Goal: Task Accomplishment & Management: Use online tool/utility

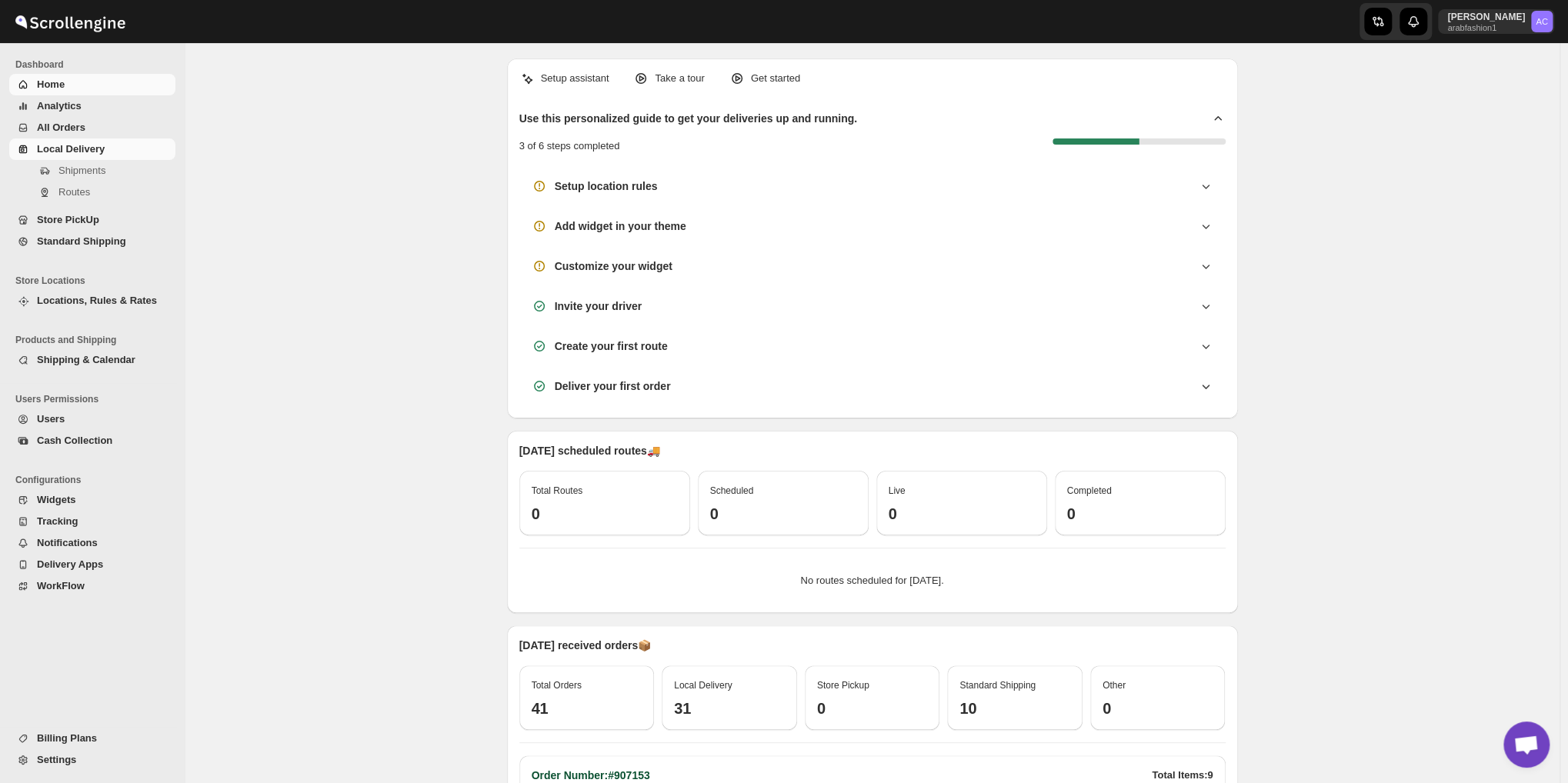
click at [139, 144] on span "Local Delivery" at bounding box center [104, 149] width 136 height 15
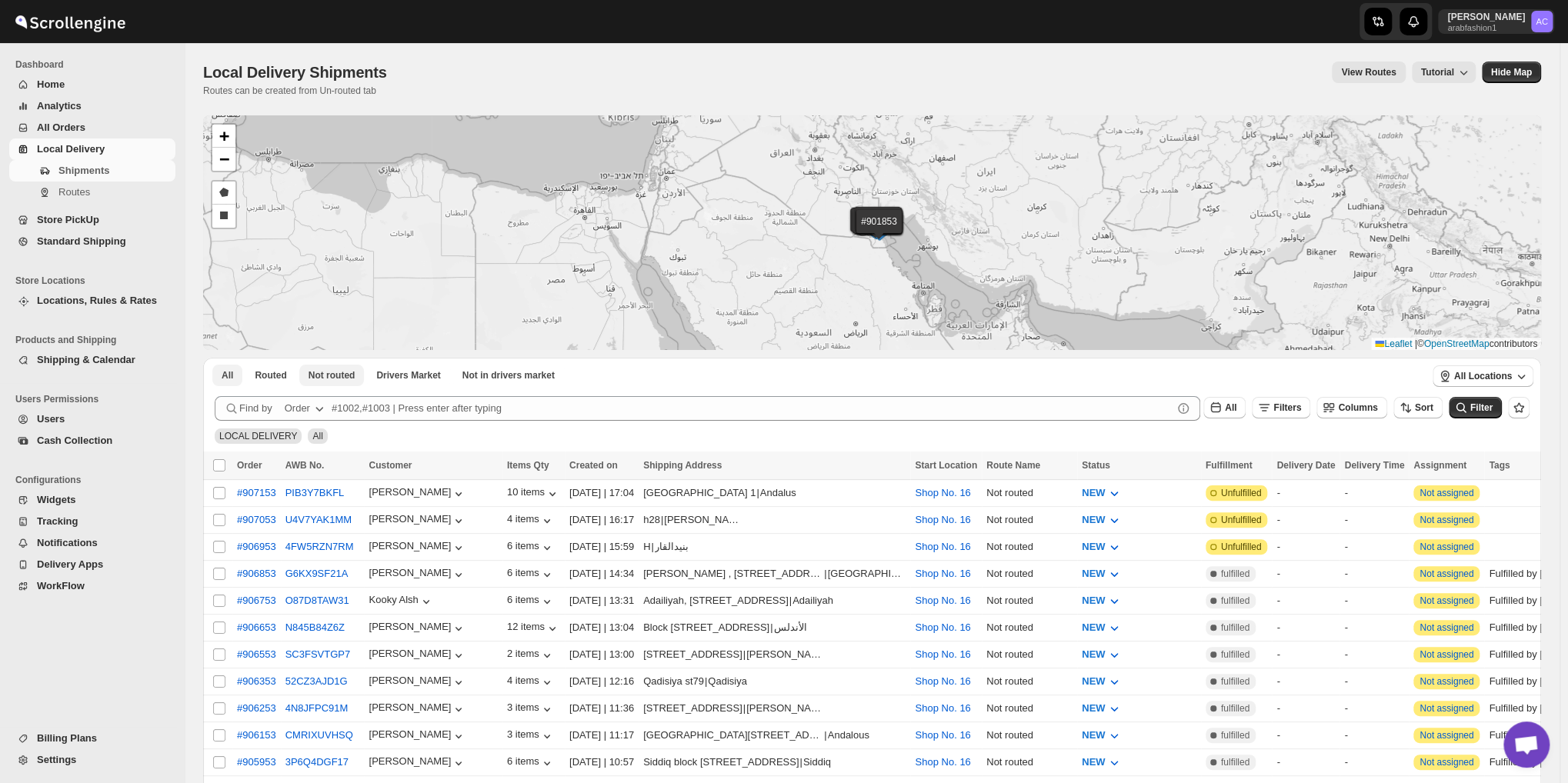
click at [339, 374] on span "Not routed" at bounding box center [332, 375] width 47 height 12
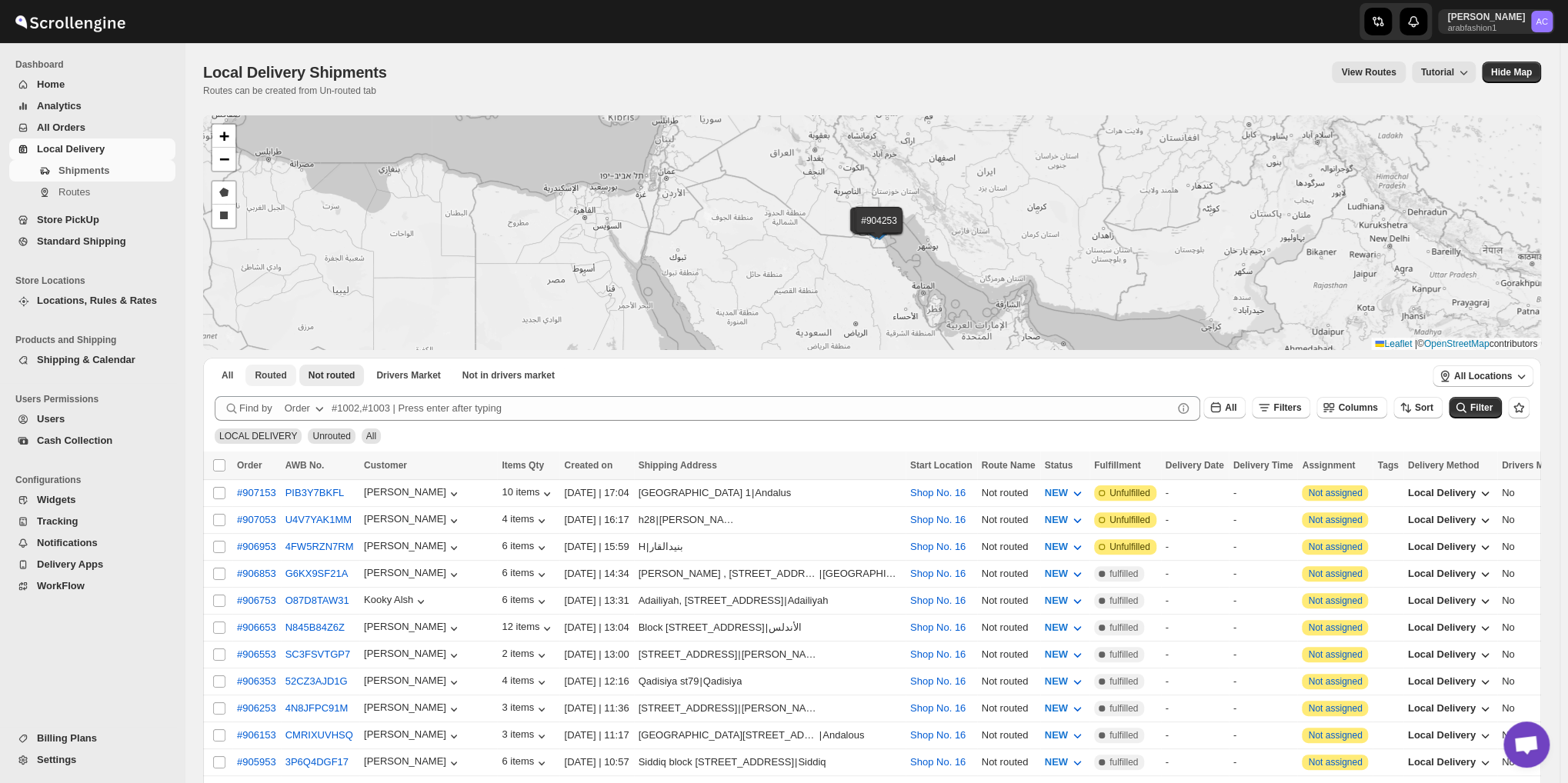
click at [274, 376] on span "Routed" at bounding box center [270, 375] width 32 height 12
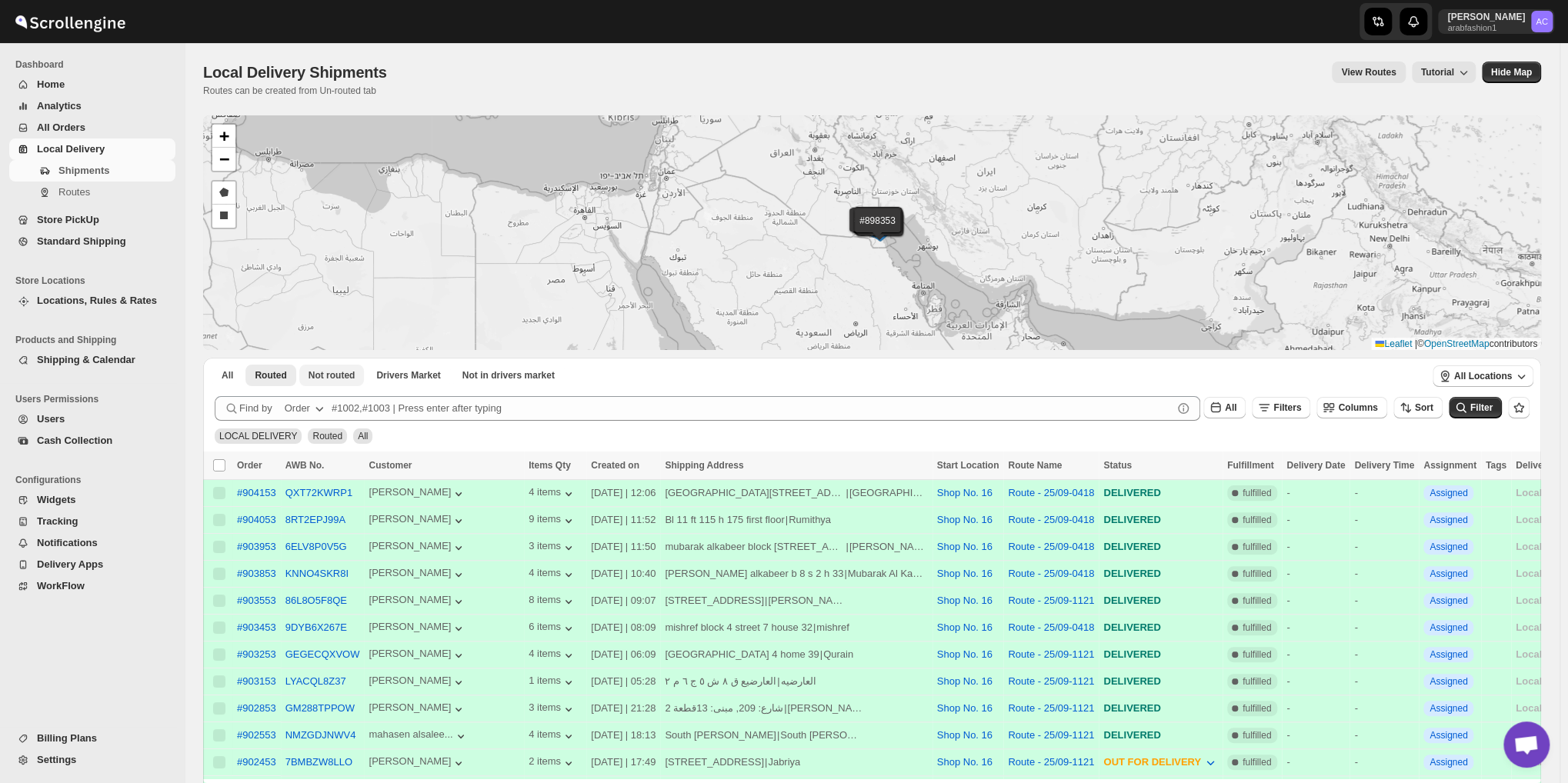
click at [331, 376] on span "Not routed" at bounding box center [332, 375] width 47 height 12
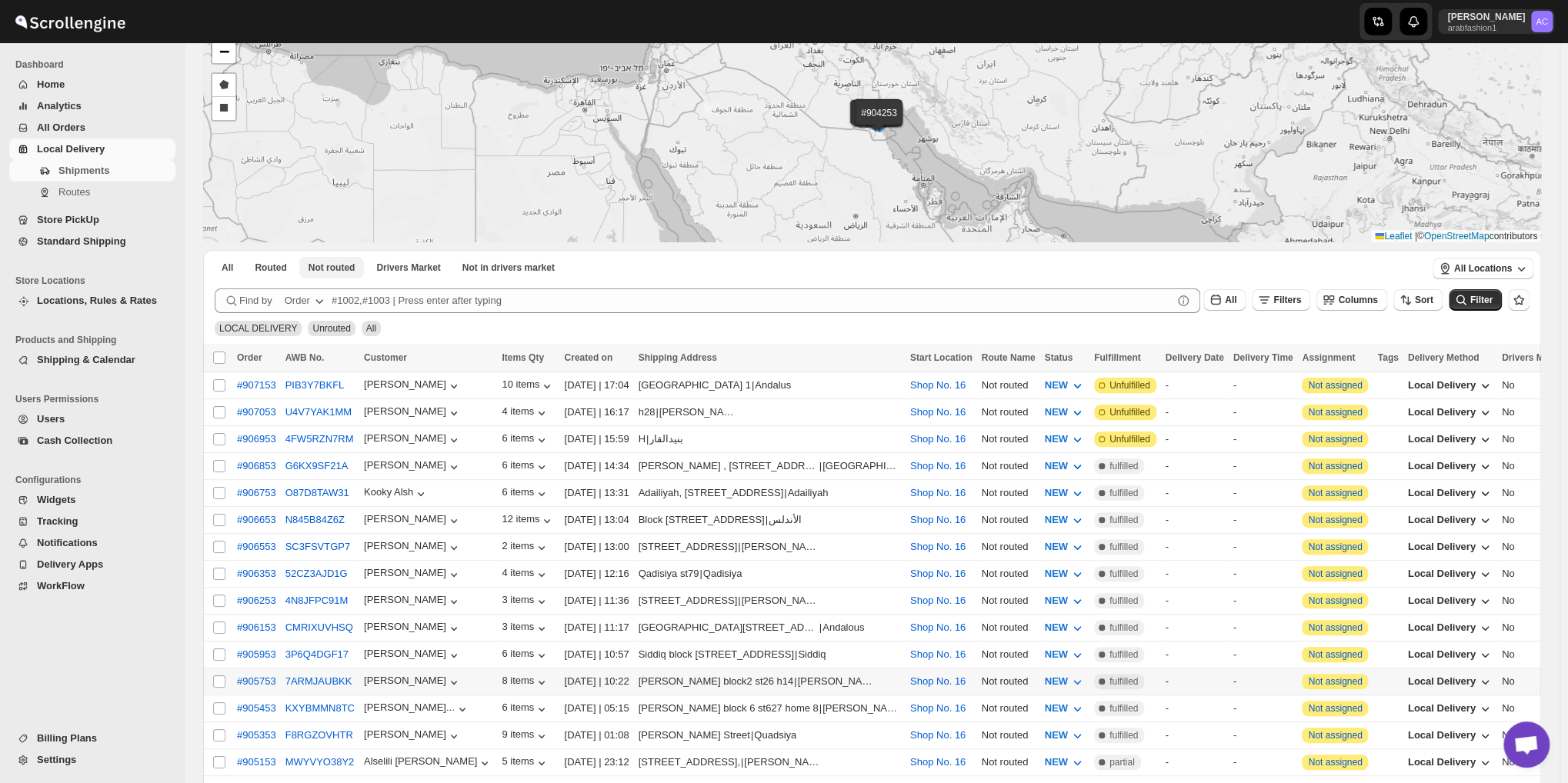
scroll to position [33, 0]
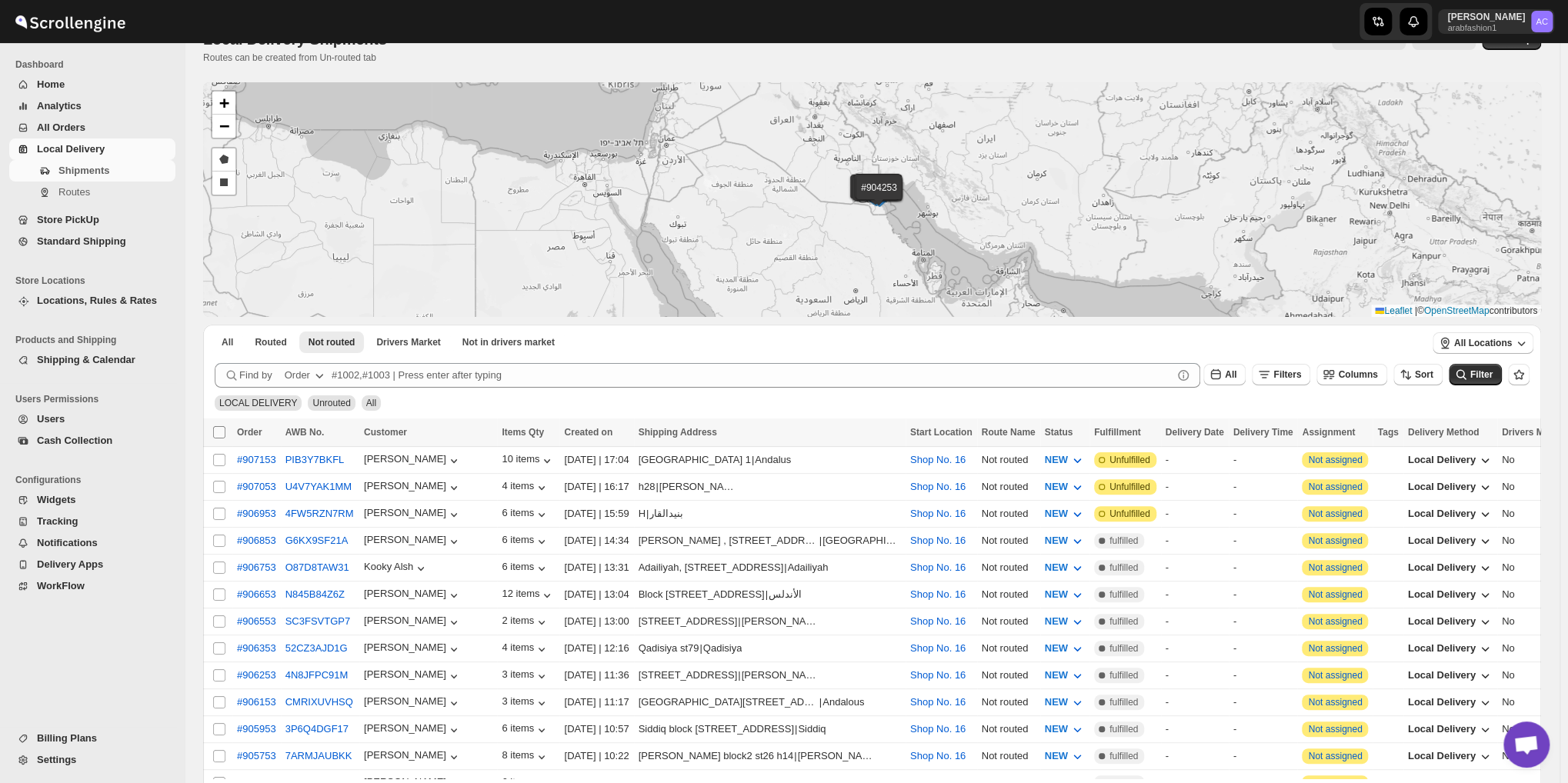
click at [217, 428] on input "Select all shipments" at bounding box center [219, 432] width 12 height 12
checkbox input "true"
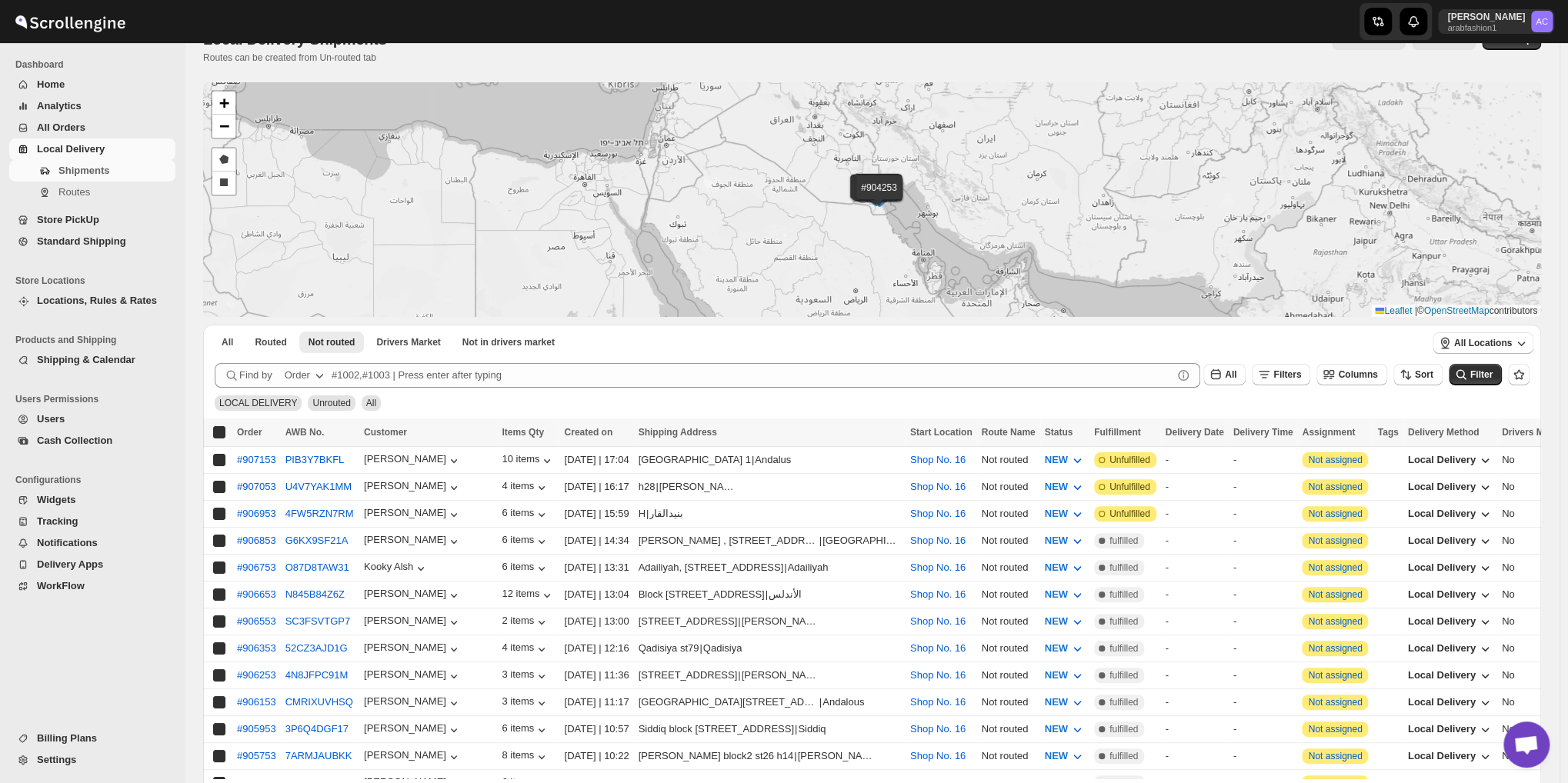
checkbox input "true"
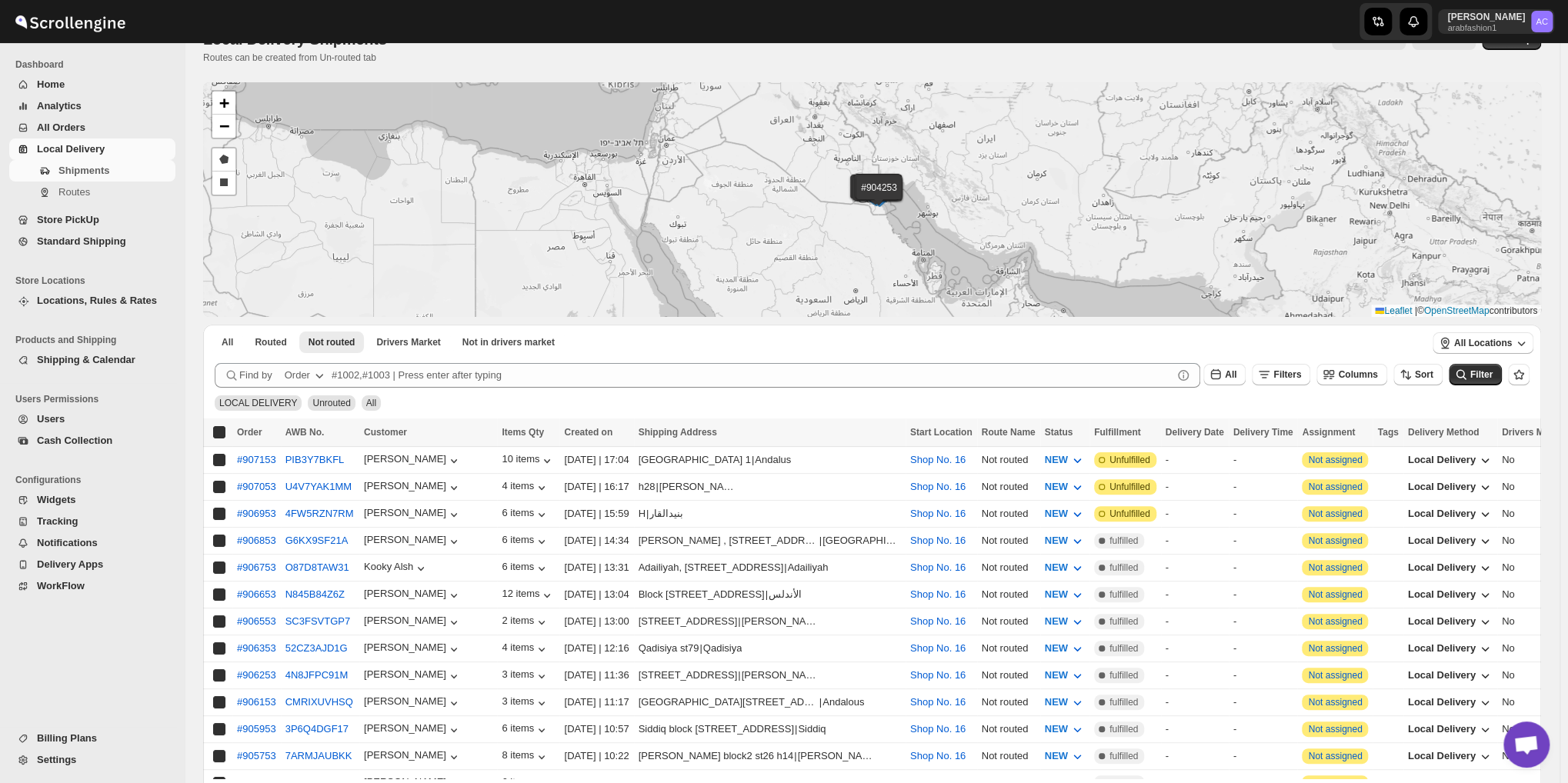
checkbox input "true"
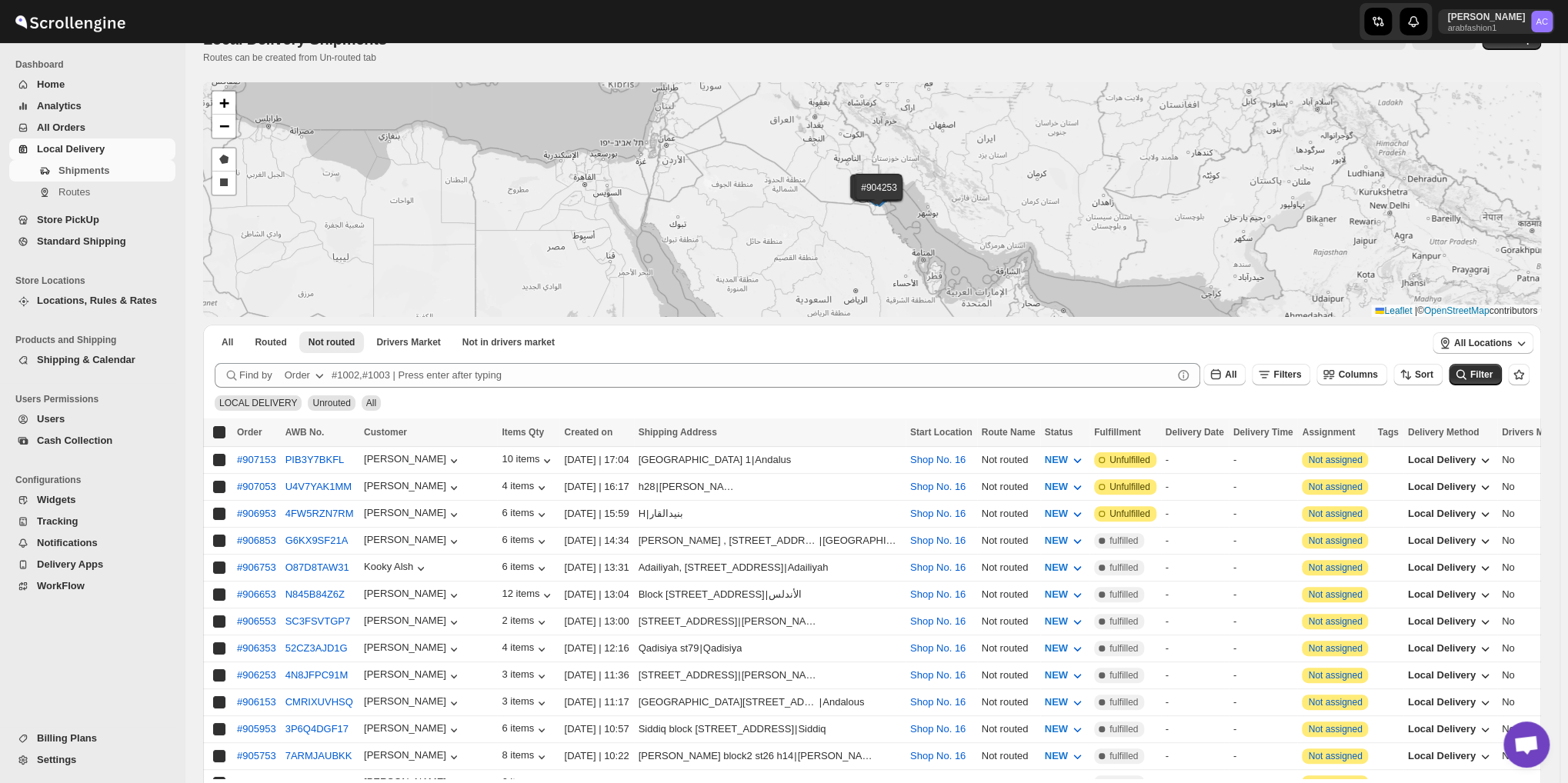
checkbox input "true"
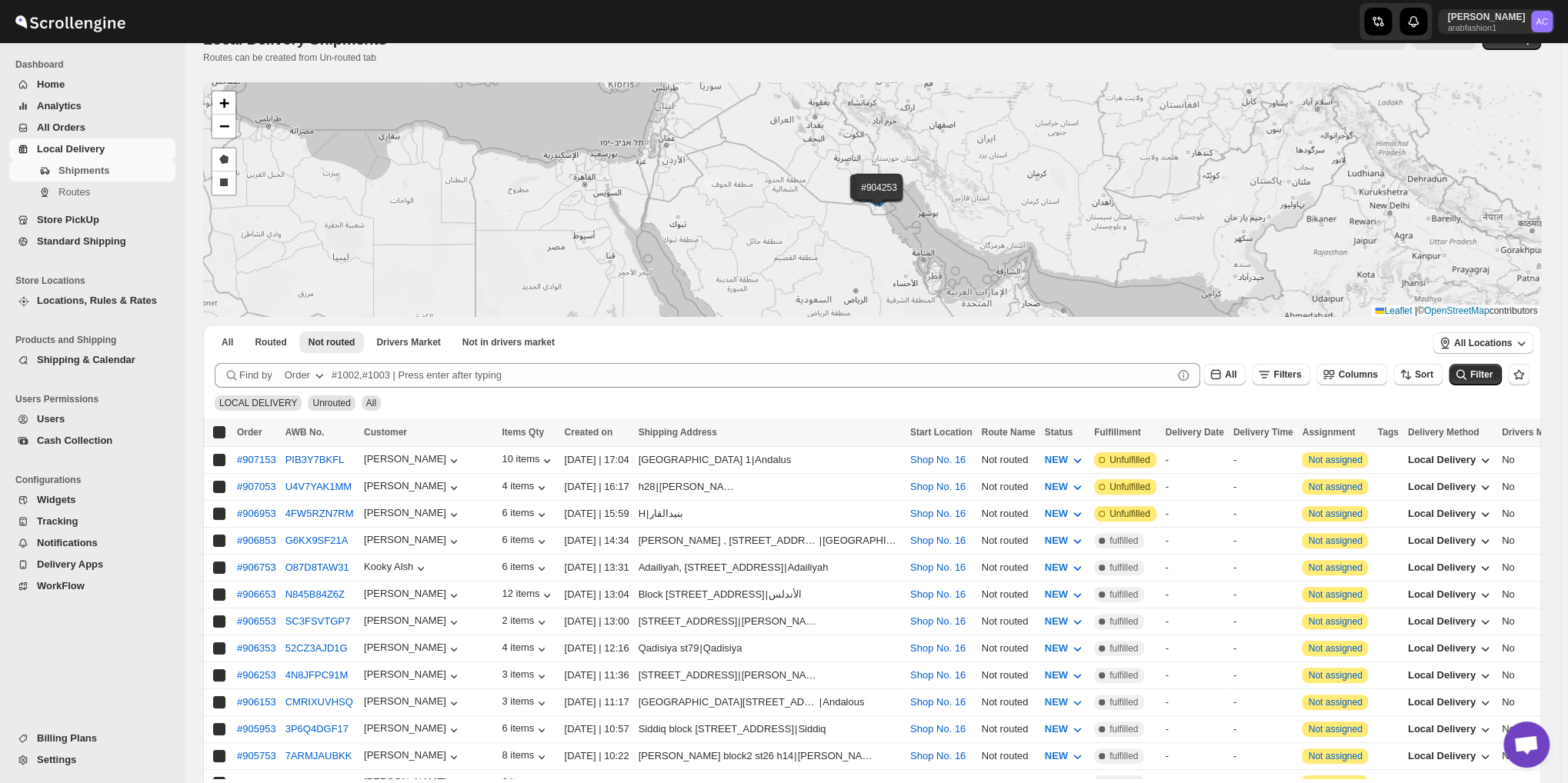
checkbox input "true"
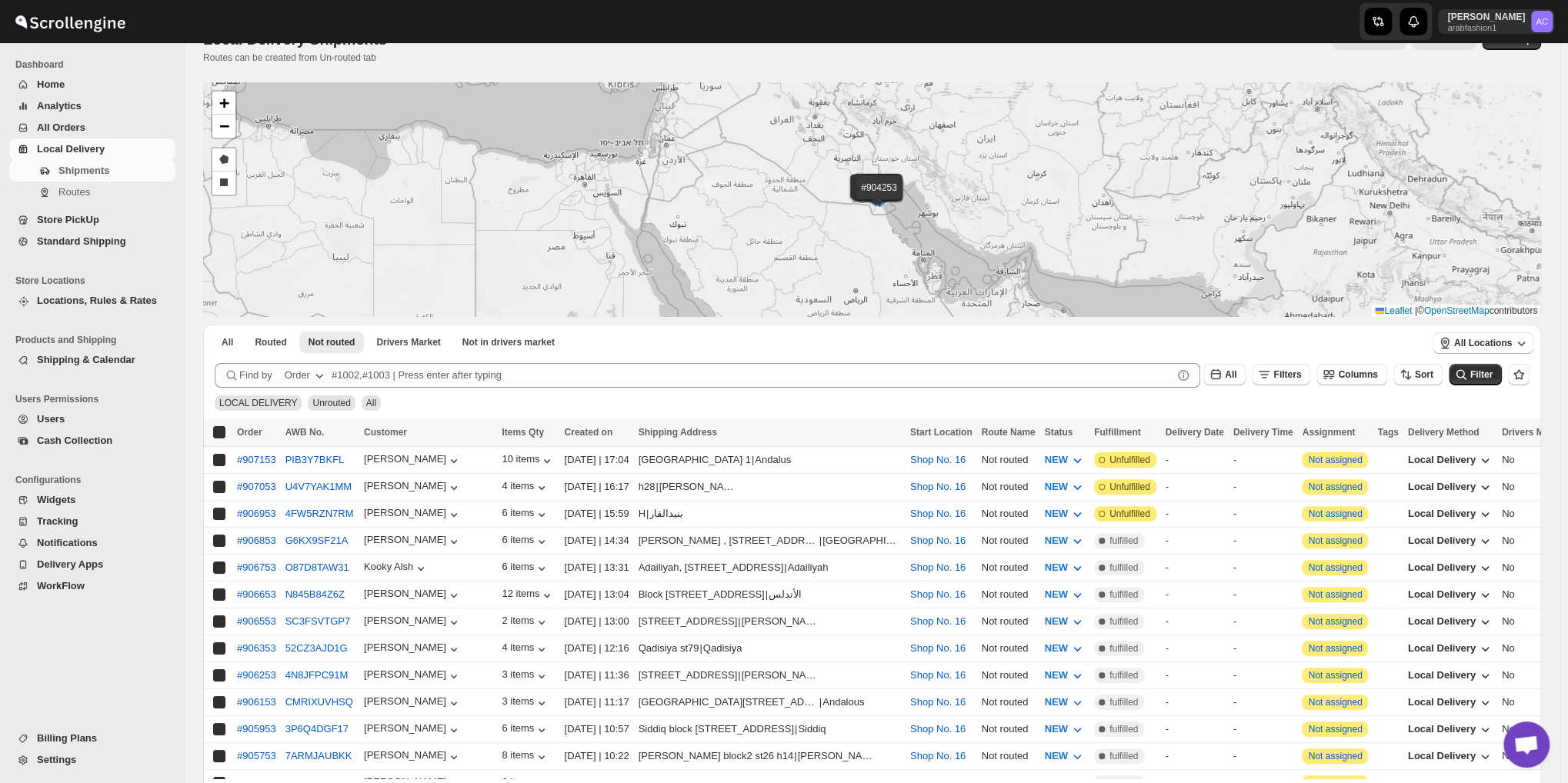
checkbox input "true"
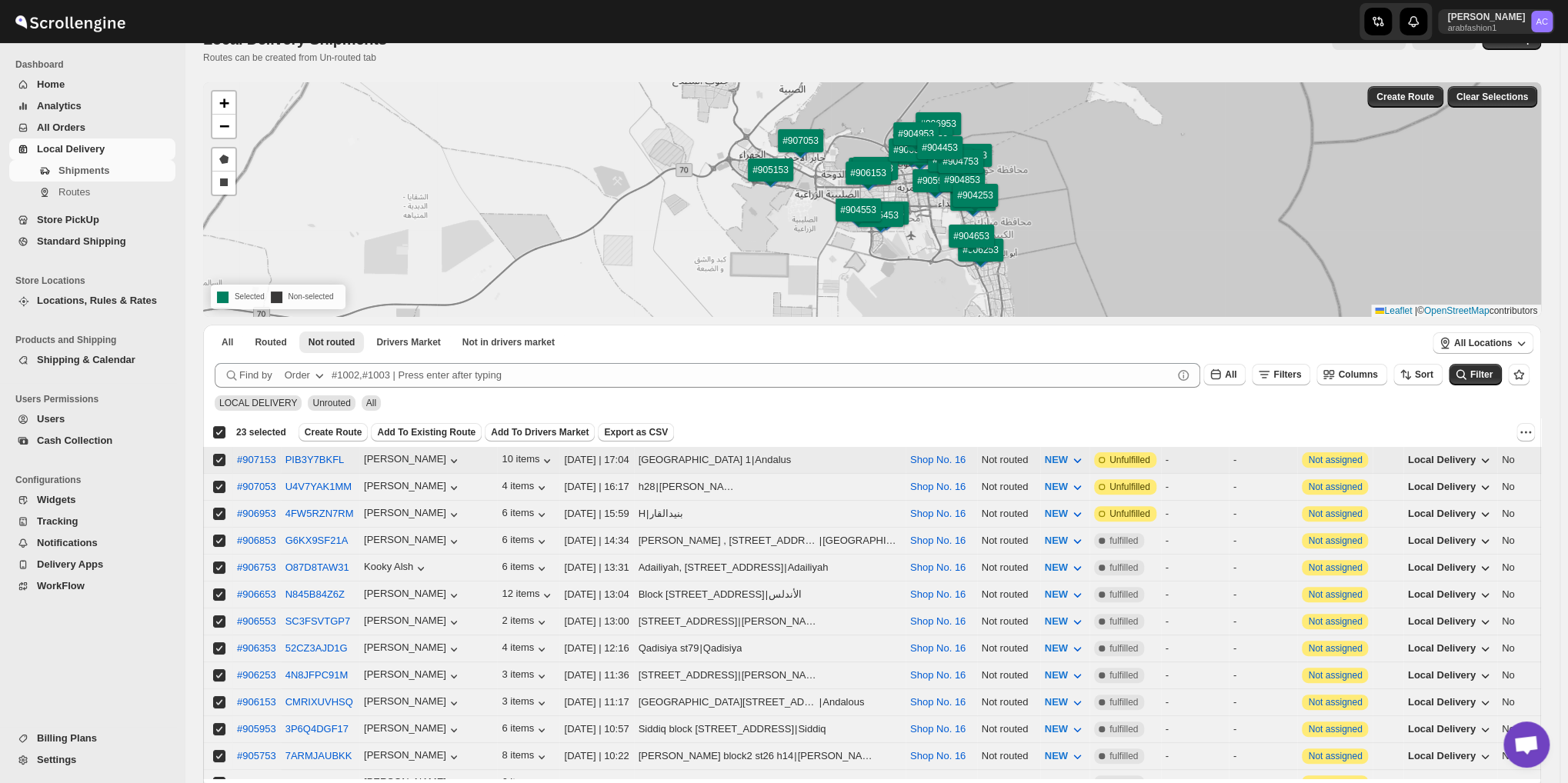
click at [220, 457] on input "Select shipment" at bounding box center [219, 460] width 12 height 12
checkbox input "false"
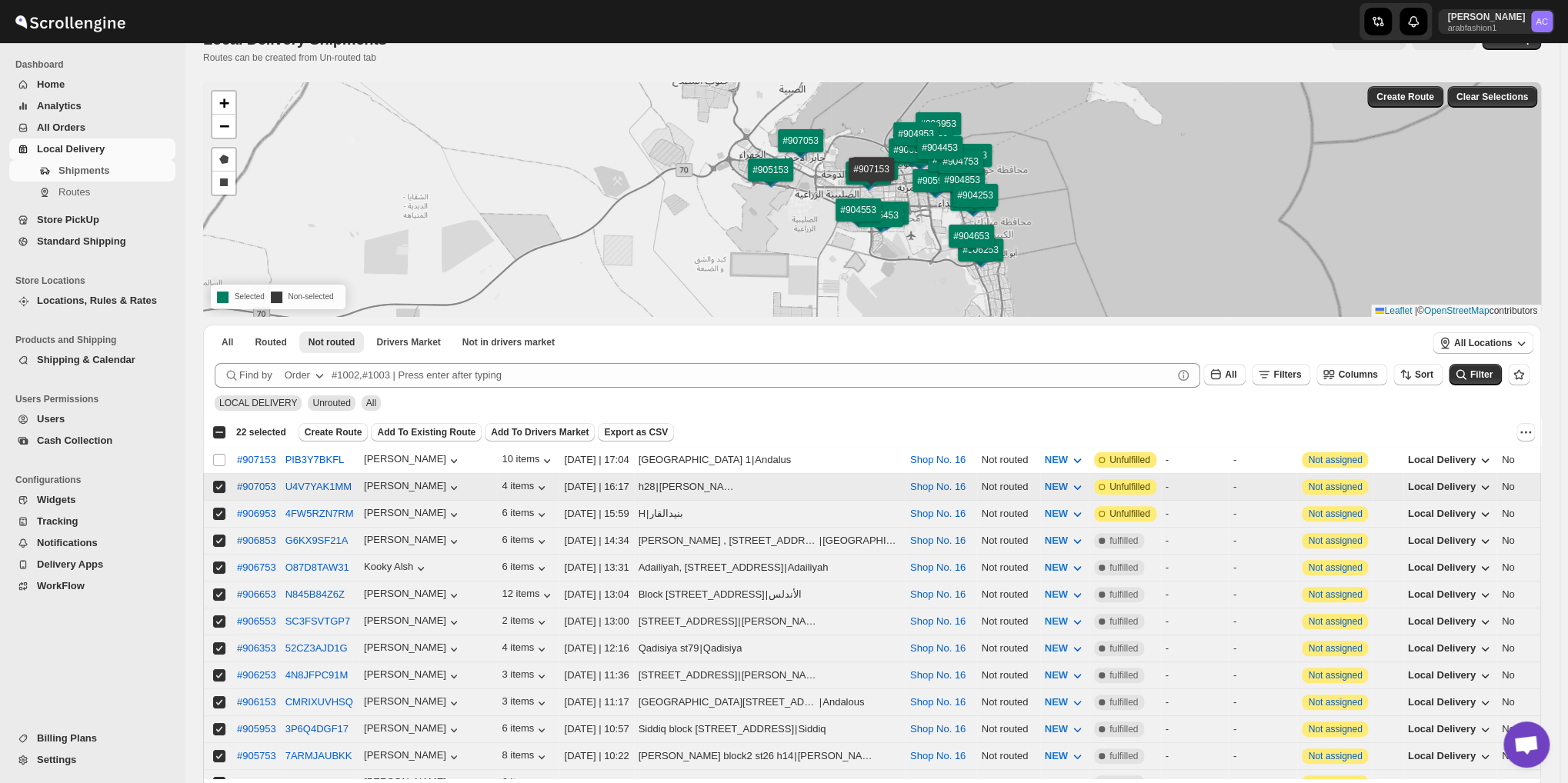
click at [214, 482] on input "Select shipment" at bounding box center [219, 487] width 12 height 12
checkbox input "false"
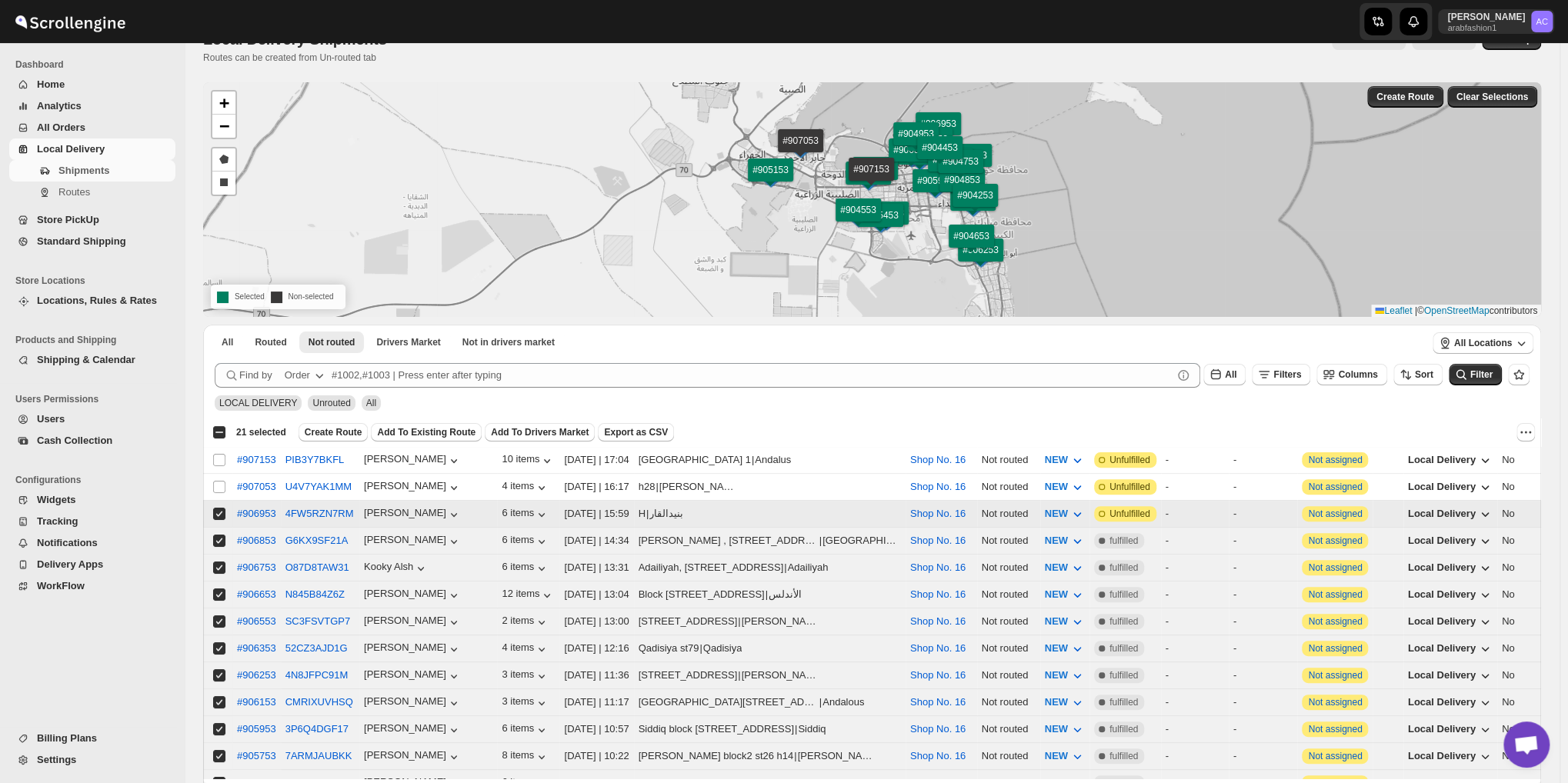
click at [212, 509] on span at bounding box center [219, 513] width 14 height 14
click at [213, 509] on input "Select shipment" at bounding box center [219, 513] width 12 height 12
click at [219, 508] on input "Select shipment" at bounding box center [219, 513] width 12 height 12
checkbox input "false"
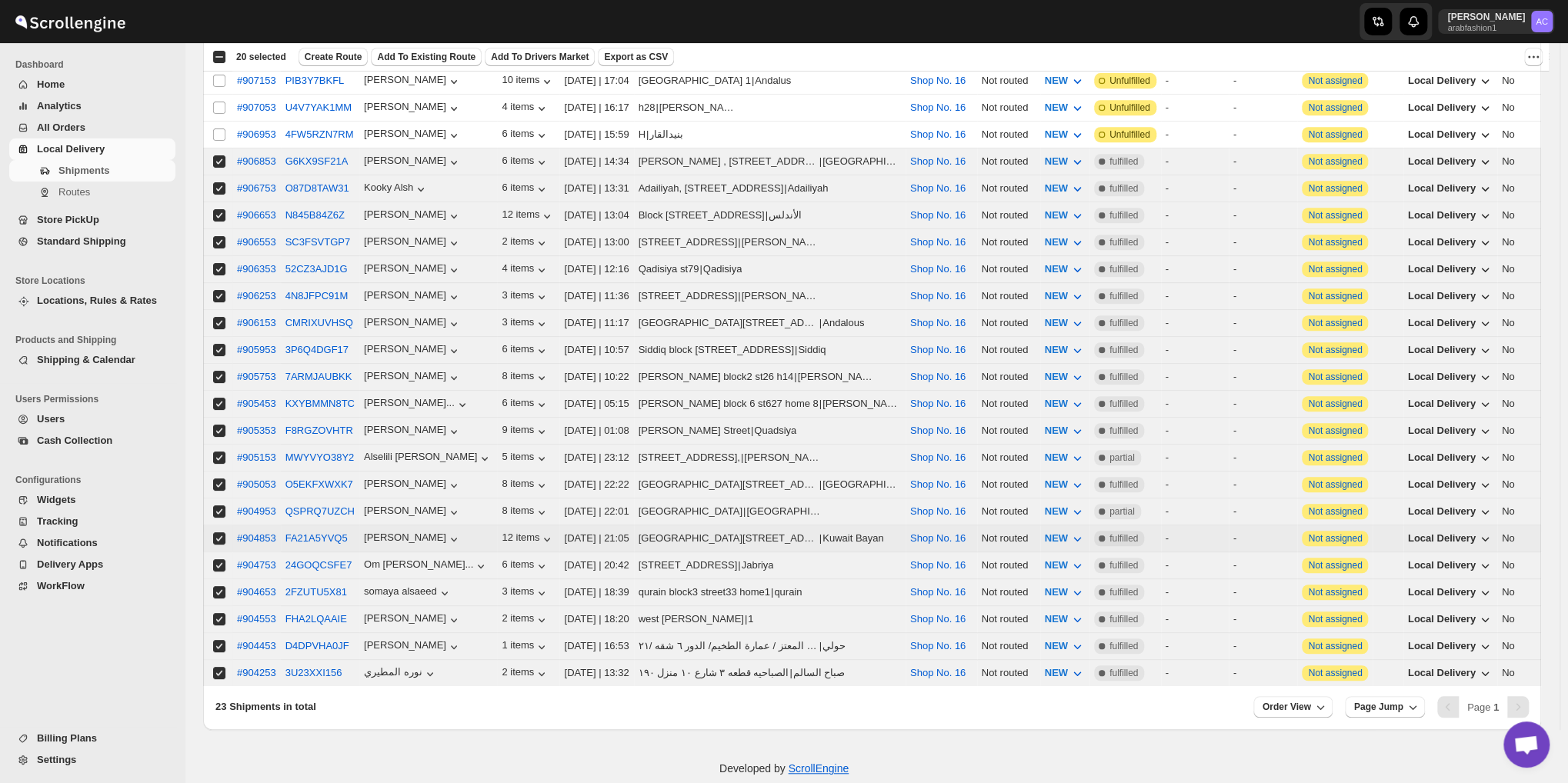
scroll to position [418, 0]
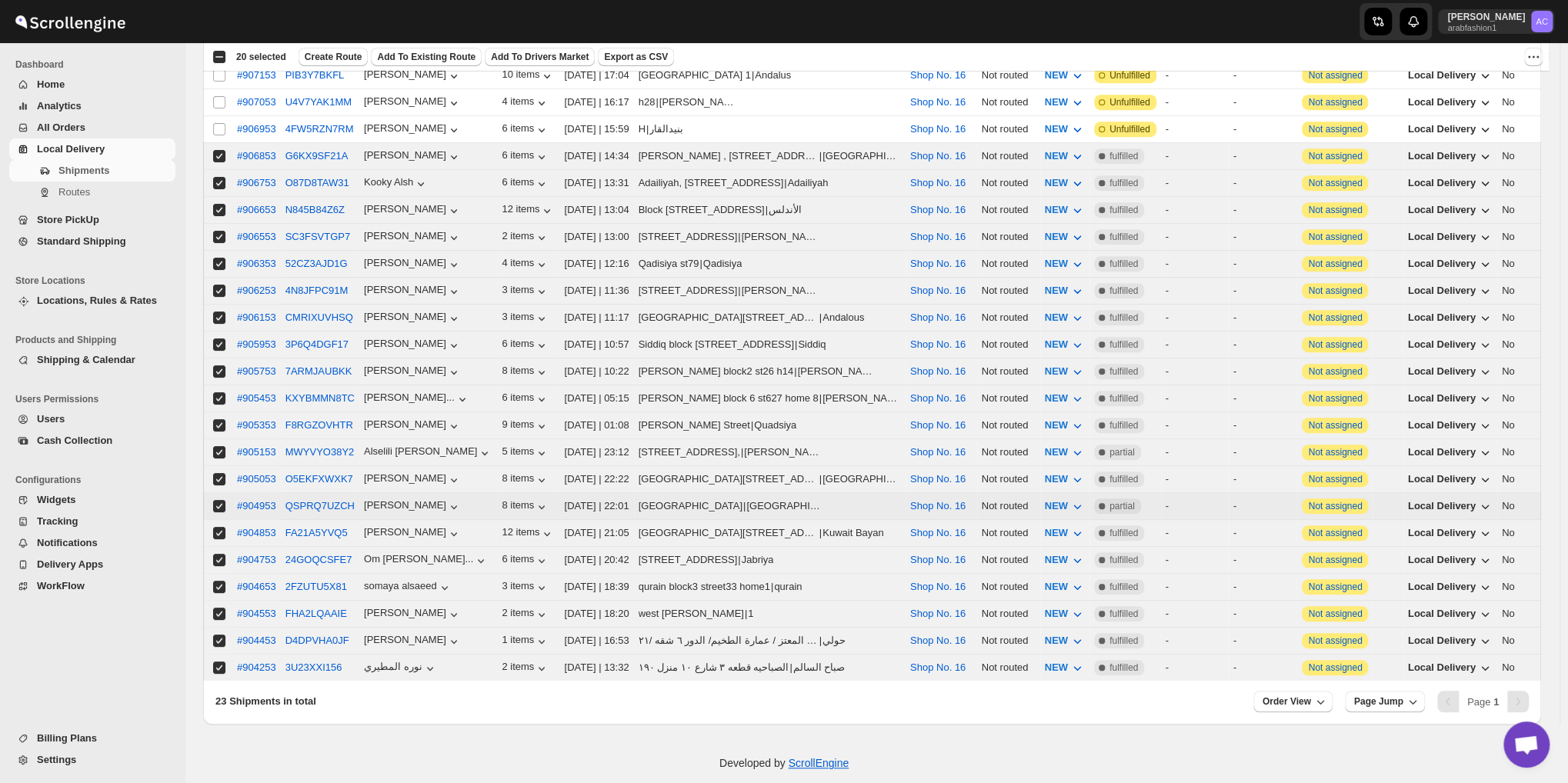
click at [220, 500] on input "Select shipment" at bounding box center [219, 506] width 12 height 12
checkbox input "false"
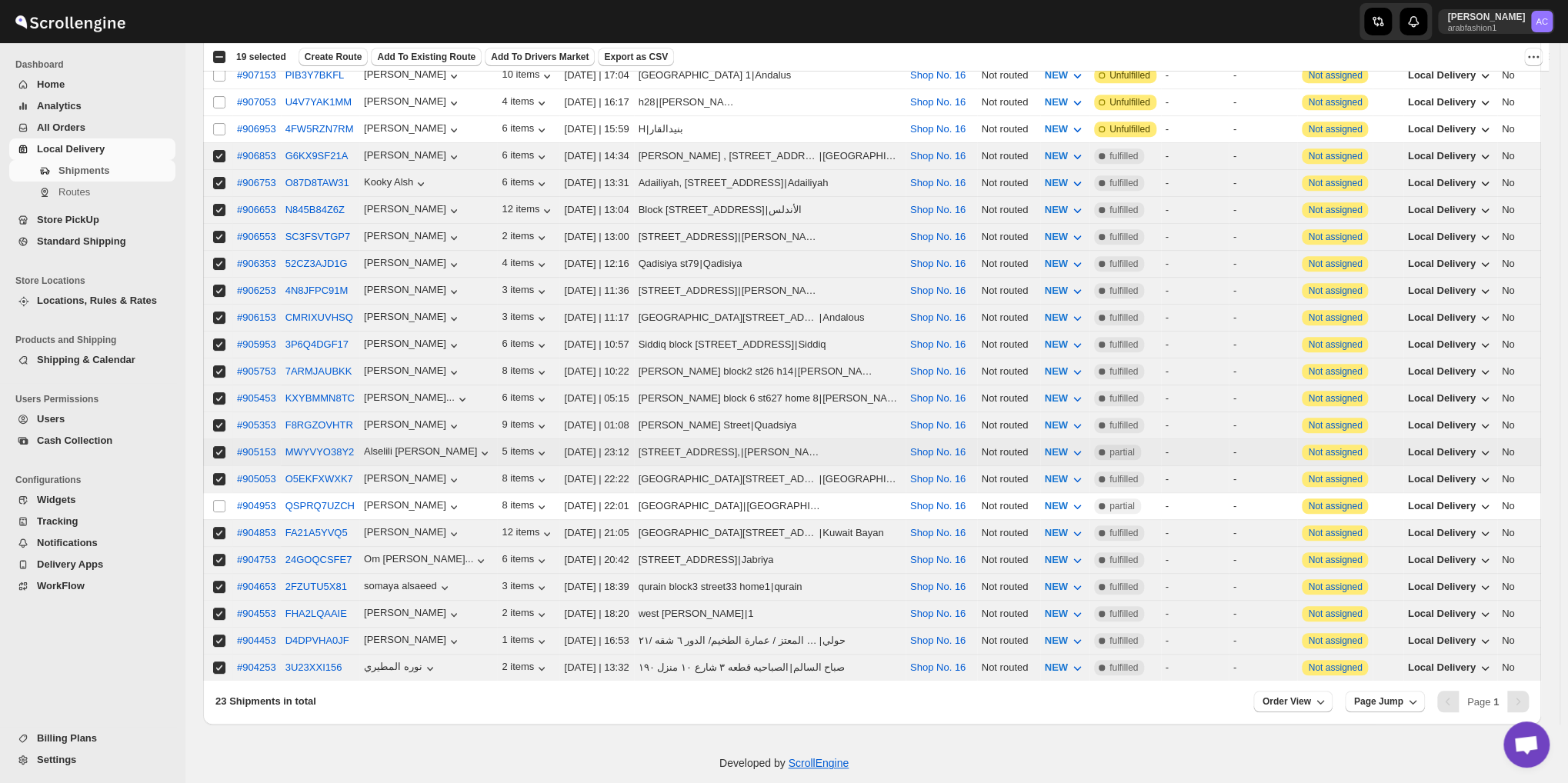
click at [217, 446] on input "Select shipment" at bounding box center [219, 452] width 12 height 12
checkbox input "false"
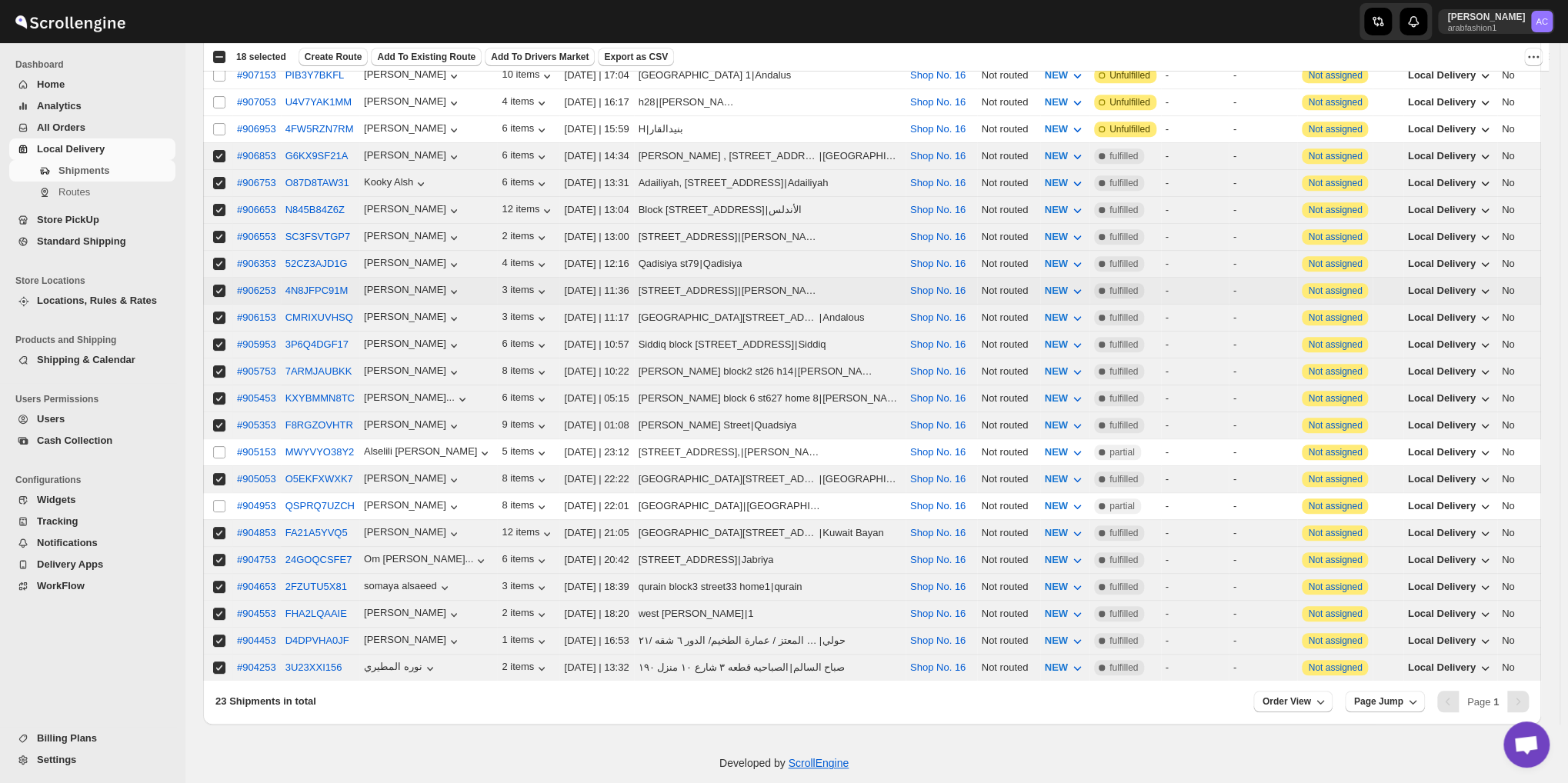
click at [215, 285] on input "Select shipment" at bounding box center [219, 290] width 12 height 12
checkbox input "false"
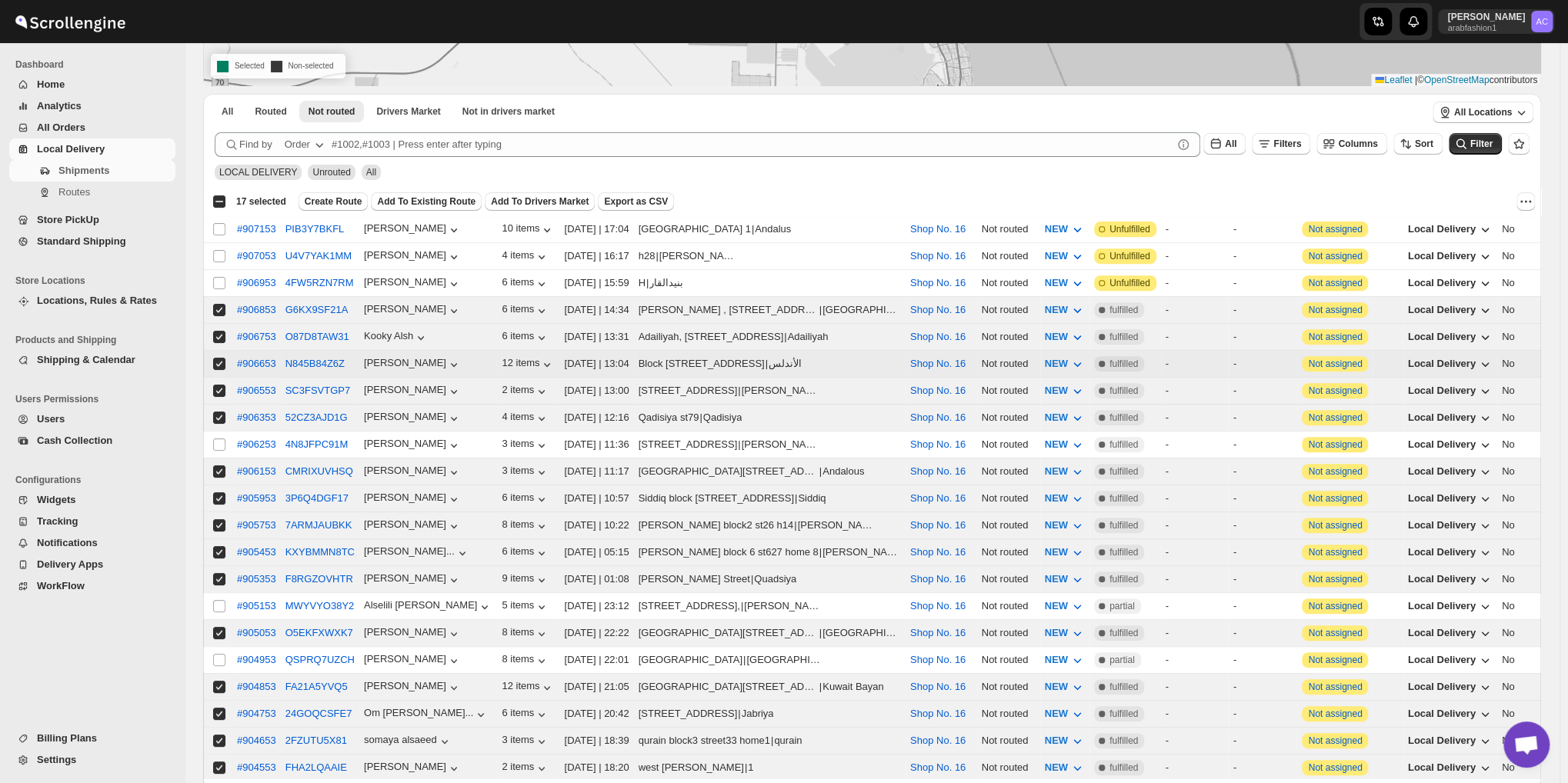
scroll to position [110, 0]
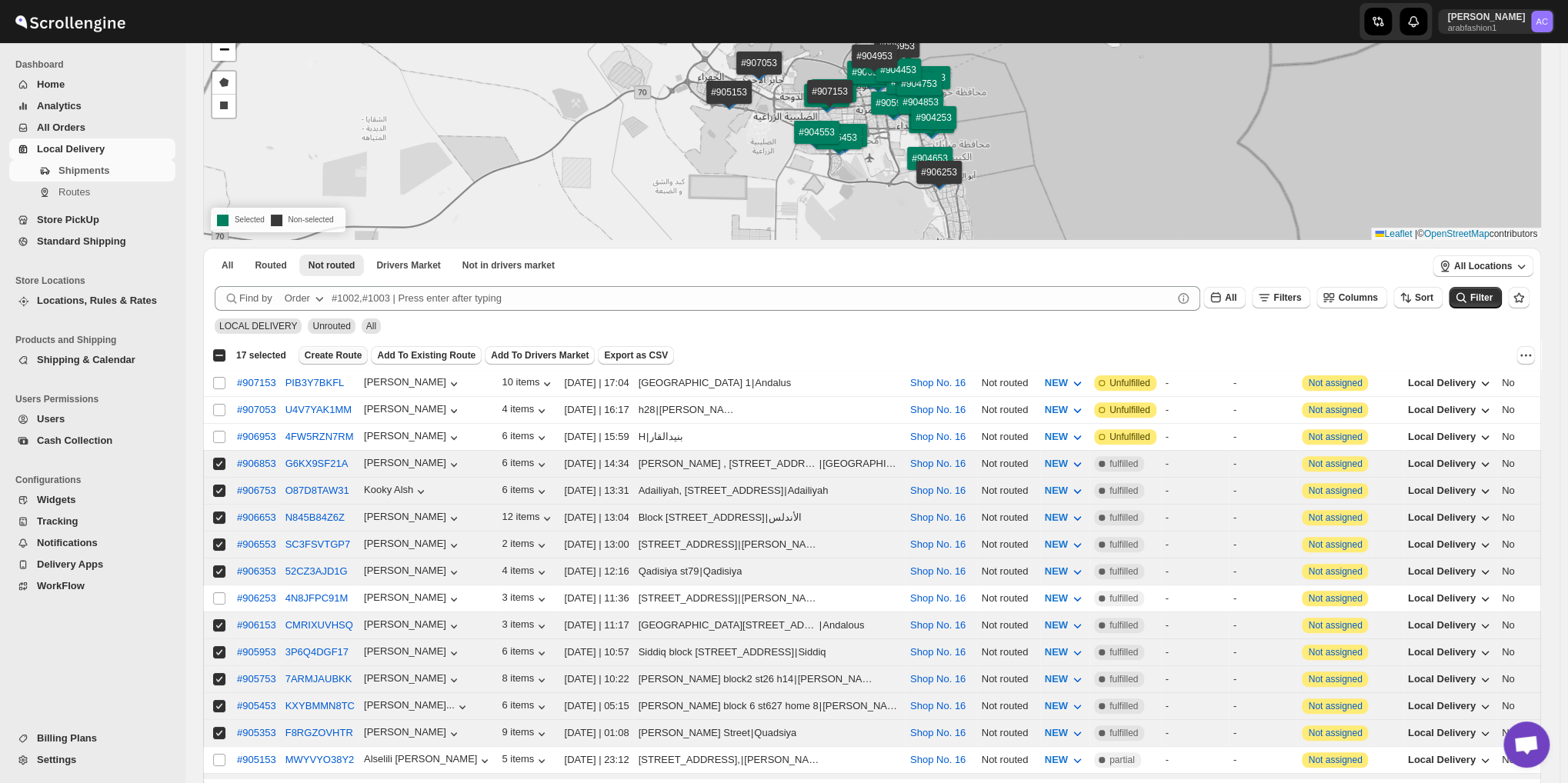
click at [339, 354] on span "Create Route" at bounding box center [333, 355] width 57 height 12
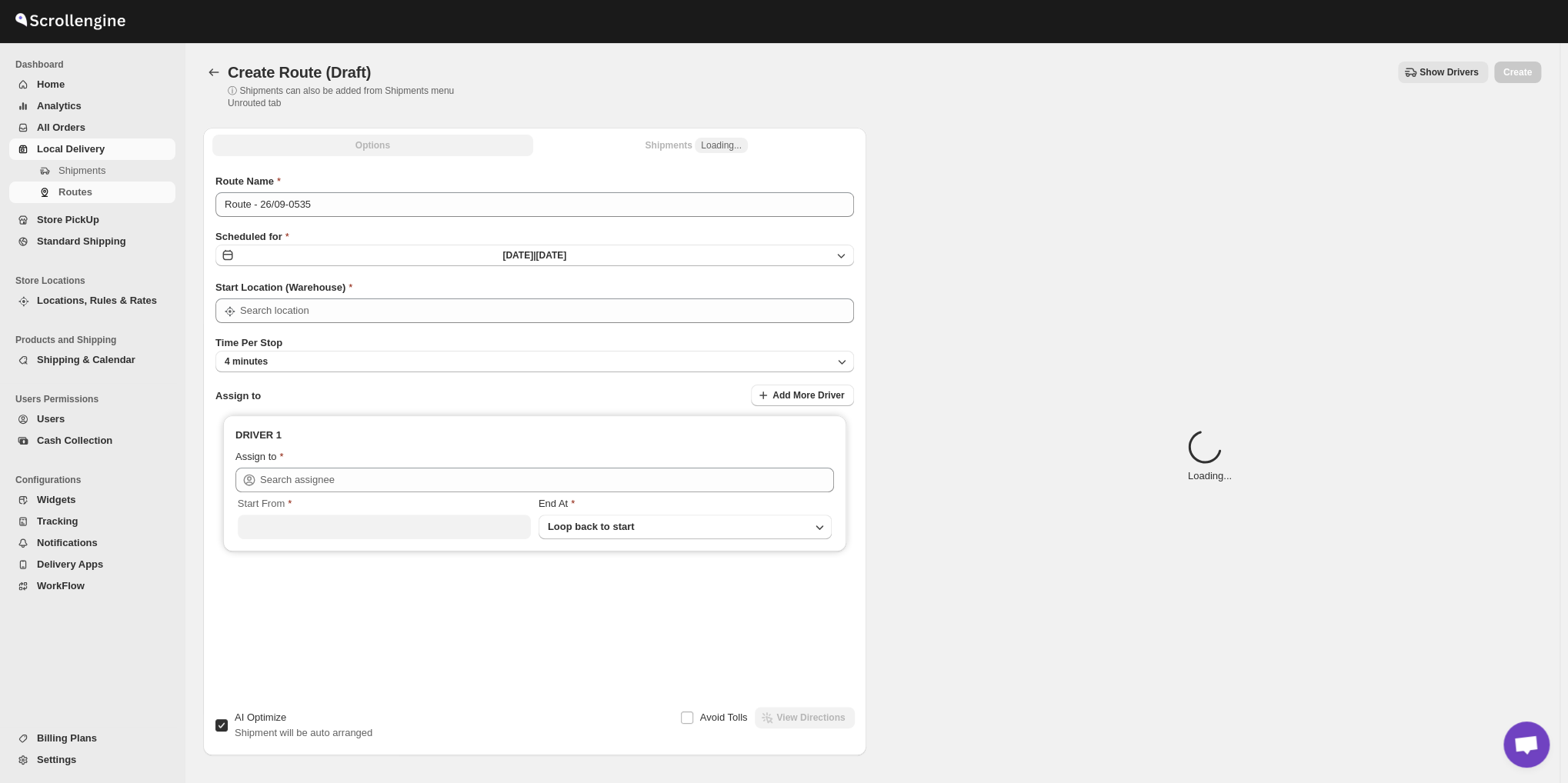
type input "Shop No. 16"
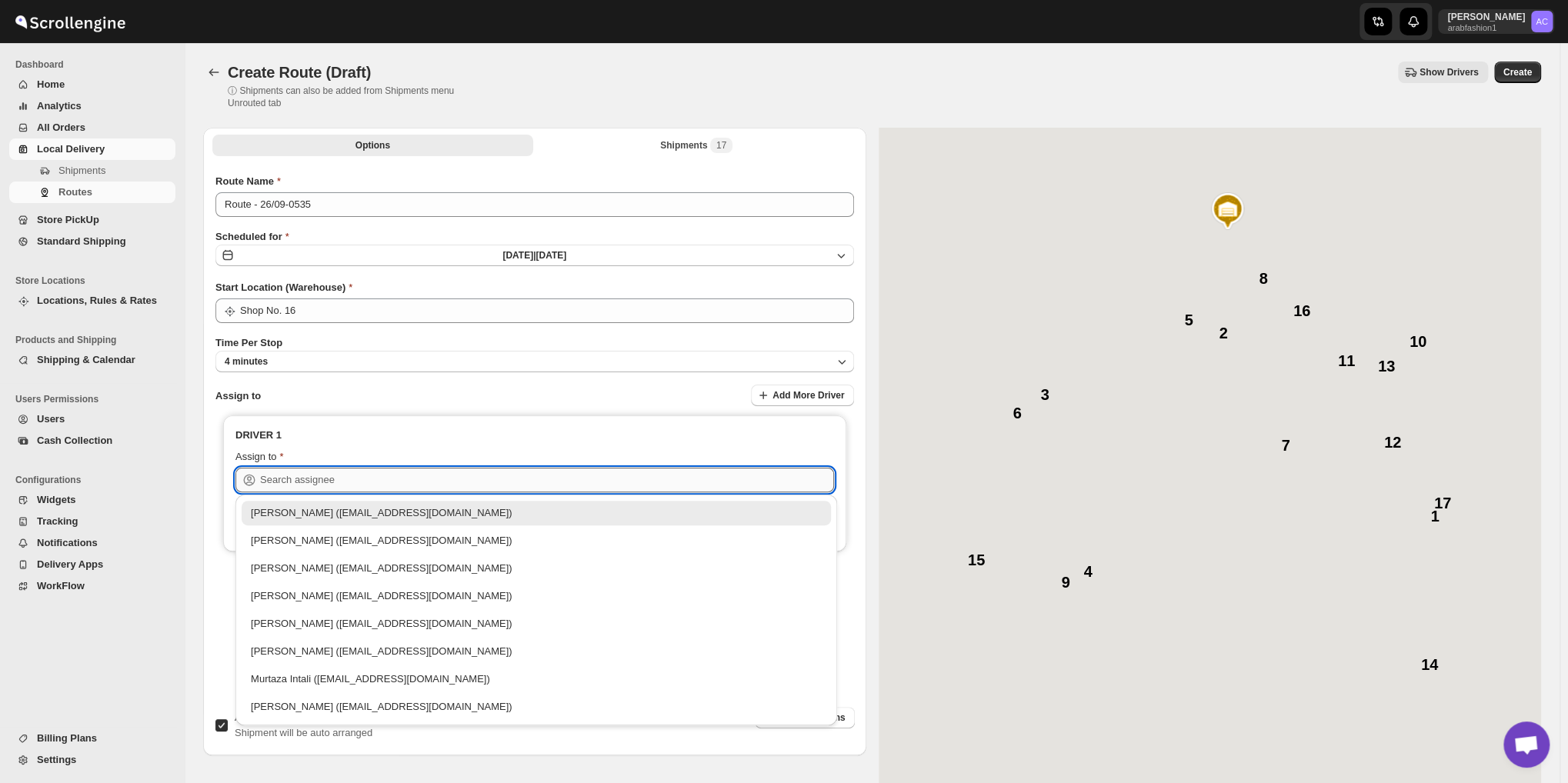
click at [537, 476] on input "text" at bounding box center [547, 480] width 574 height 25
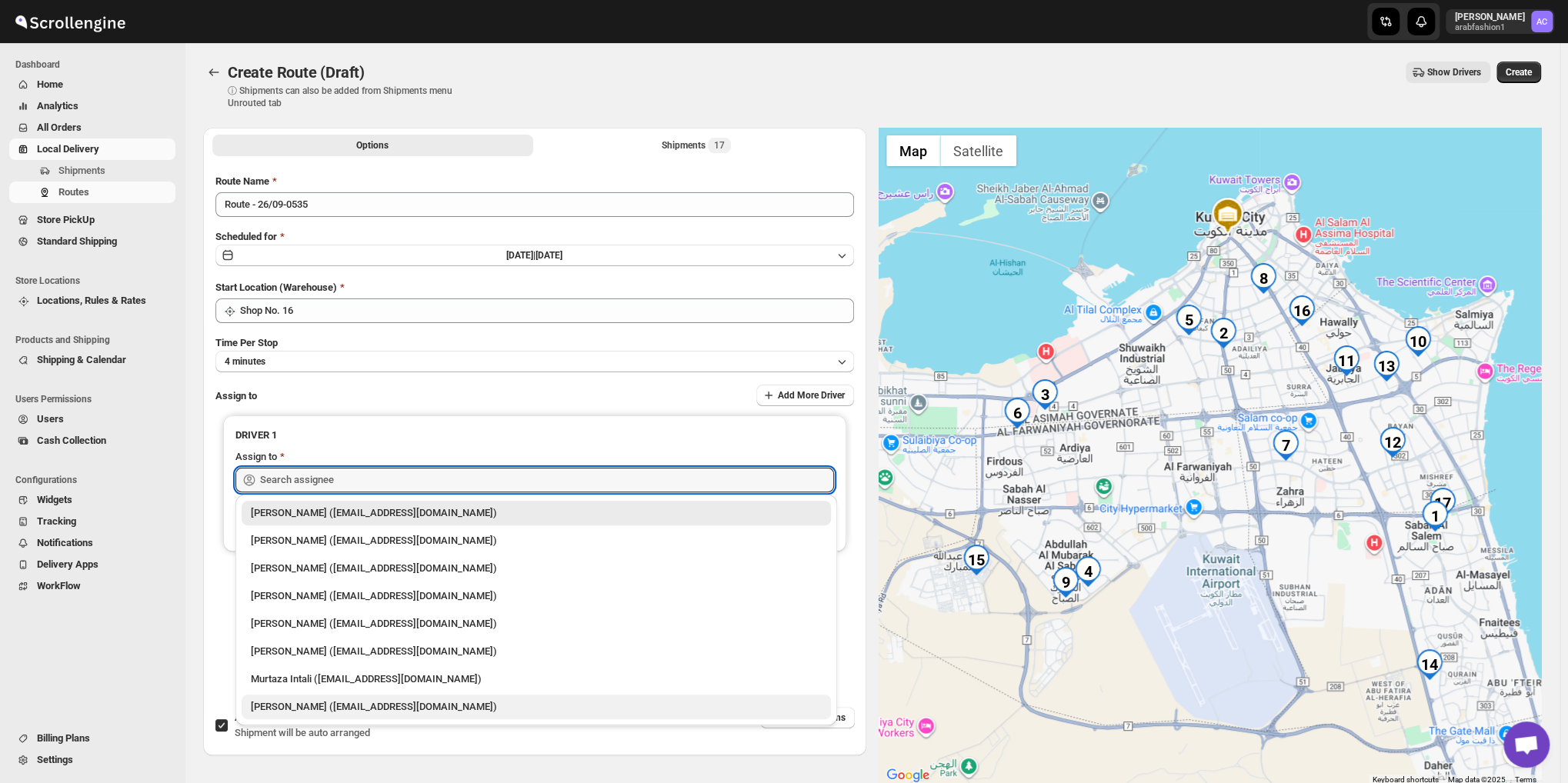
click at [527, 706] on div "[PERSON_NAME] ([EMAIL_ADDRESS][DOMAIN_NAME])" at bounding box center [536, 707] width 571 height 15
type input "[PERSON_NAME] ([EMAIL_ADDRESS][DOMAIN_NAME])"
click at [527, 706] on div "Options Shipments 17 More views Options Shipments 17 More views Route Name Rout…" at bounding box center [534, 418] width 663 height 579
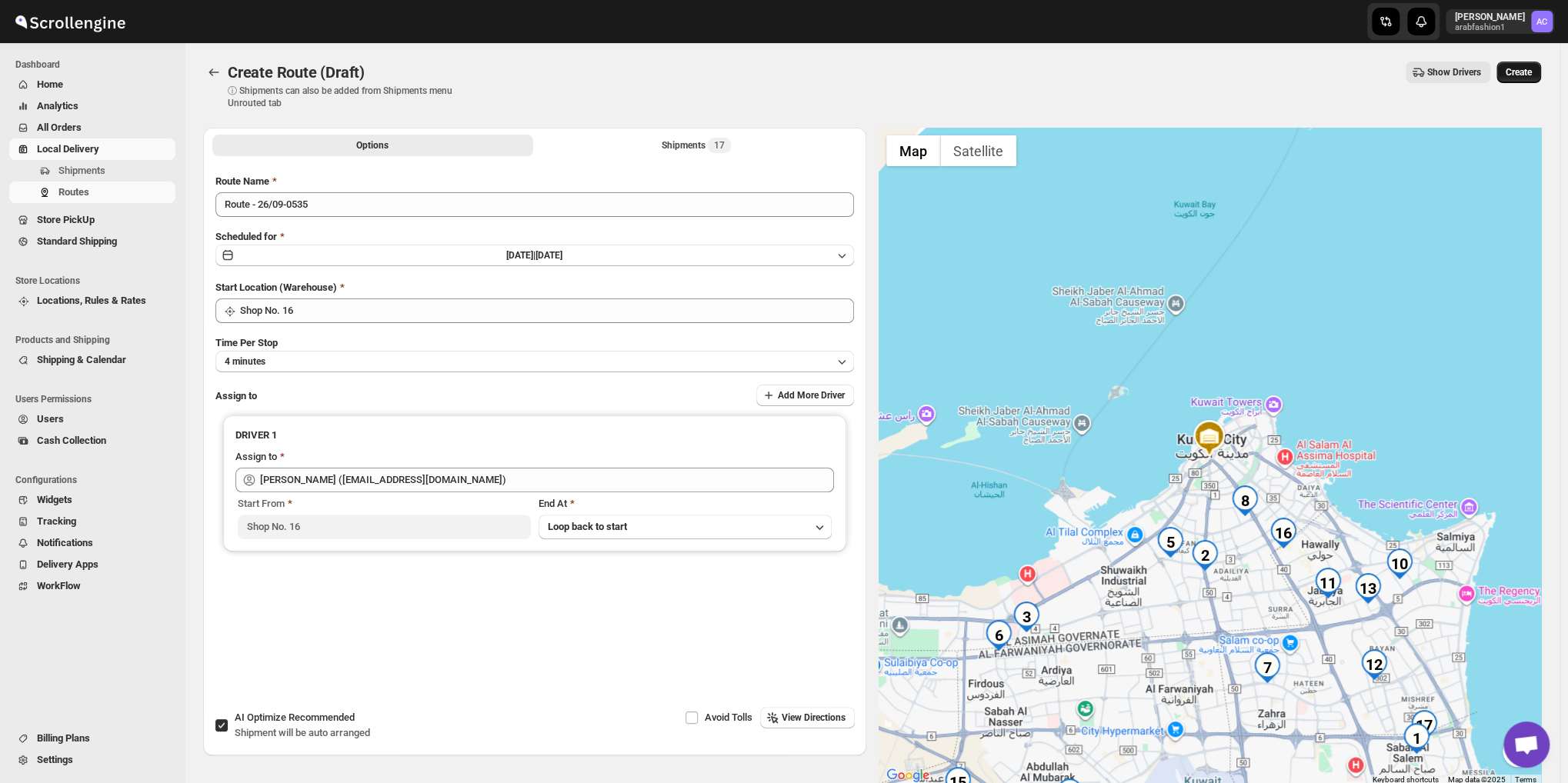
click at [1531, 72] on span "Create" at bounding box center [1518, 72] width 26 height 12
